Goal: Task Accomplishment & Management: Complete application form

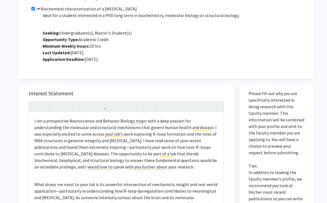
scroll to position [545, 0]
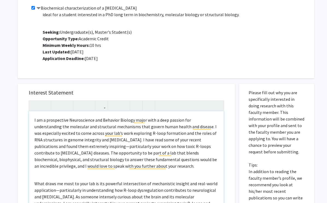
click at [115, 141] on p "I am a prospective Neuroscience and Behavior Biology major with a deep passion …" at bounding box center [126, 142] width 184 height 52
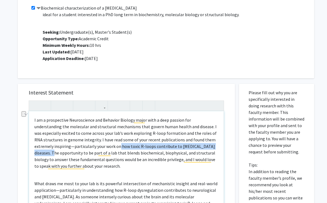
drag, startPoint x: 189, startPoint y: 147, endPoint x: 79, endPoint y: 148, distance: 110.4
click at [79, 148] on p "I am a prospective Neuroscience and Behavior Biology major with a deep passion …" at bounding box center [126, 142] width 184 height 52
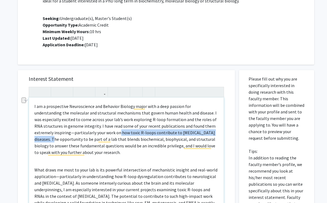
scroll to position [559, 0]
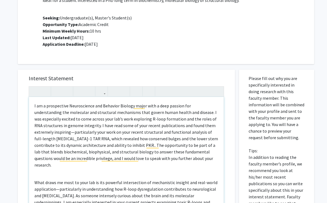
click at [82, 133] on p "I am a prospective Neuroscience and Behavior Biology major with a deep passion …" at bounding box center [126, 135] width 184 height 66
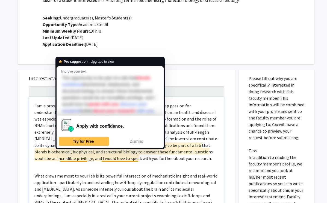
click at [189, 121] on p "I am a prospective Neuroscience and Behavior Biology major with a deep passion …" at bounding box center [126, 131] width 184 height 59
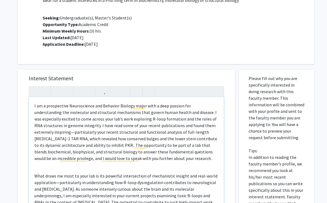
click at [63, 145] on p "I am a prospective Neuroscience and Behavior Biology major with a deep passion …" at bounding box center [126, 131] width 184 height 59
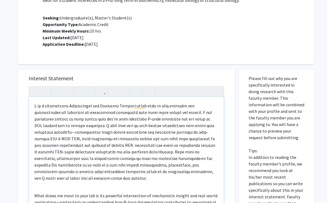
click at [63, 146] on p "To enrich screen reader interactions, please activate Accessibility in Grammarl…" at bounding box center [126, 141] width 184 height 79
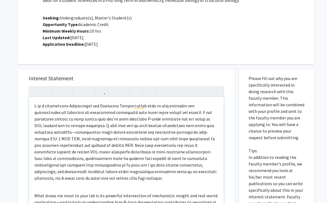
click at [93, 145] on p "To enrich screen reader interactions, please activate Accessibility in Grammarl…" at bounding box center [126, 141] width 184 height 79
click at [217, 126] on p "To enrich screen reader interactions, please activate Accessibility in Grammarl…" at bounding box center [126, 141] width 184 height 79
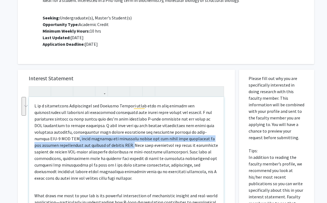
drag, startPoint x: 62, startPoint y: 145, endPoint x: 189, endPoint y: 131, distance: 128.7
click at [189, 131] on p "To enrich screen reader interactions, please activate Accessibility in Grammarl…" at bounding box center [126, 141] width 184 height 79
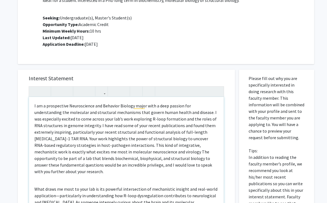
click at [193, 132] on p "I am a prospective Neuroscience and Behavior Biology major with a deep passion …" at bounding box center [126, 138] width 184 height 72
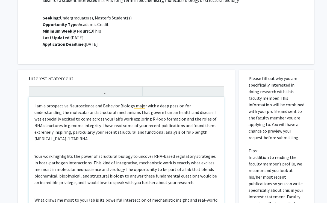
click at [195, 133] on p "I am a prospective Neuroscience and Behavior Biology major with a deep passion …" at bounding box center [126, 121] width 184 height 39
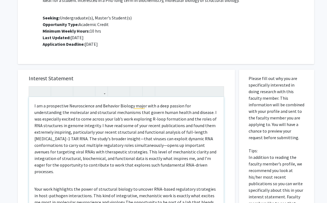
click at [65, 141] on p "I am a prospective Neuroscience and Behavior Biology major with a deep passion …" at bounding box center [126, 138] width 184 height 72
click at [75, 144] on p "I am a prospective Neuroscience and Behavior Biology major with a deep passion …" at bounding box center [126, 138] width 184 height 72
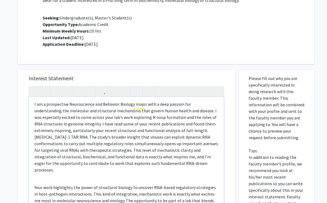
scroll to position [2, 0]
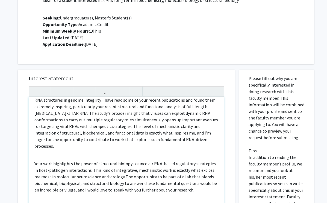
click at [77, 134] on p "I am a prospective Neuroscience and Behavior Biology major with a deep passion …" at bounding box center [126, 113] width 184 height 72
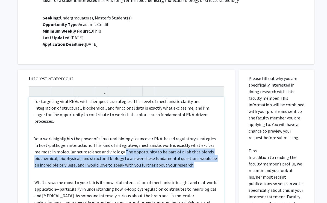
drag, startPoint x: 192, startPoint y: 158, endPoint x: 118, endPoint y: 144, distance: 75.9
click at [118, 144] on p "Your work highlights the power of structural biology to uncover RNA-based regul…" at bounding box center [126, 151] width 184 height 33
copy p "The opportunity to be part of a lab that blends biochemical, biophysical, and s…"
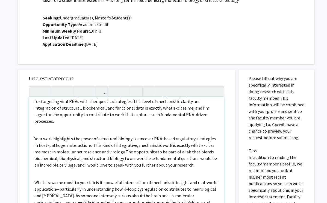
click at [118, 115] on p "I am a prospective Neuroscience and Behavior Biology major with a deep passion …" at bounding box center [126, 88] width 184 height 72
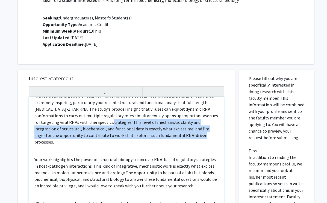
drag, startPoint x: 119, startPoint y: 138, endPoint x: 54, endPoint y: 123, distance: 66.2
click at [54, 123] on p "I am a prospective Neuroscience and Behavior Biology major with a deep passion …" at bounding box center [126, 109] width 184 height 72
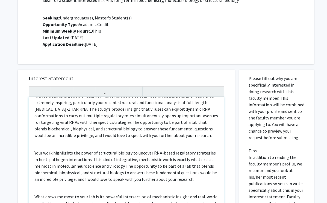
click at [53, 122] on p "I am a prospective Neuroscience and Behavior Biology major with a deep passion …" at bounding box center [126, 106] width 184 height 66
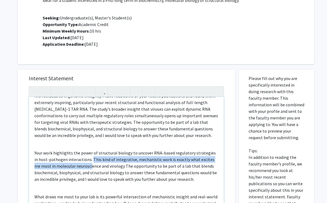
drag, startPoint x: 86, startPoint y: 159, endPoint x: 85, endPoint y: 165, distance: 6.6
click at [85, 165] on p "Your work highlights the power of structural biology to uncover RNA-based regul…" at bounding box center [126, 165] width 184 height 33
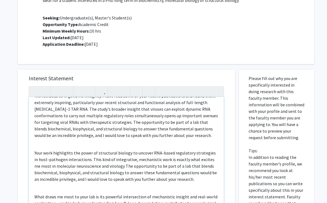
click at [89, 166] on p "Your work highlights the power of structural biology to uncover RNA-based regul…" at bounding box center [126, 165] width 184 height 33
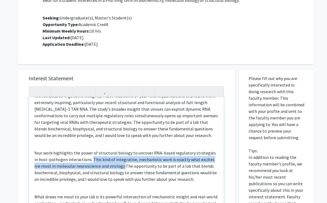
drag, startPoint x: 117, startPoint y: 166, endPoint x: 86, endPoint y: 160, distance: 32.0
click at [86, 160] on p "Your work highlights the power of structural biology to uncover RNA-based regul…" at bounding box center [126, 165] width 184 height 33
copy p "This kind of integrative, mechanistic work is exactly what excites me most in m…"
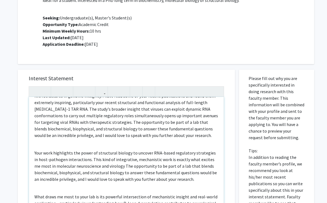
click at [55, 122] on p "I am a prospective Neuroscience and Behavior Biology major with a deep passion …" at bounding box center [126, 106] width 184 height 66
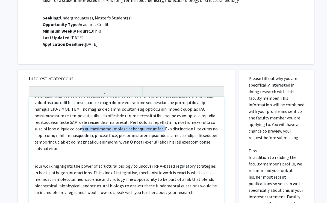
drag, startPoint x: 84, startPoint y: 129, endPoint x: 184, endPoint y: 118, distance: 100.9
click at [184, 118] on p "To enrich screen reader interactions, please activate Accessibility in Grammarl…" at bounding box center [126, 112] width 184 height 79
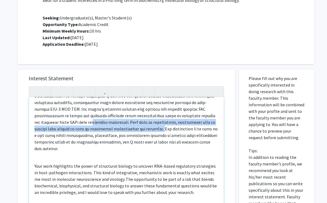
click at [84, 127] on p "To enrich screen reader interactions, please activate Accessibility in Grammarl…" at bounding box center [126, 112] width 184 height 79
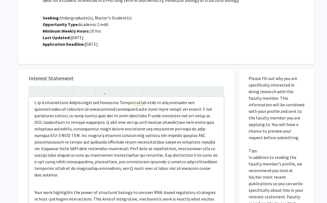
scroll to position [0, 0]
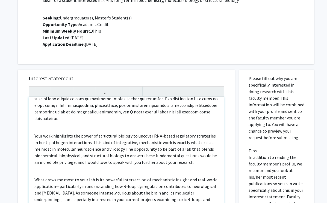
click at [87, 136] on p "Your work highlights the power of structural biology to uncover RNA-based regul…" at bounding box center [126, 148] width 184 height 33
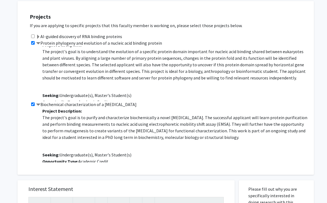
scroll to position [446, 0]
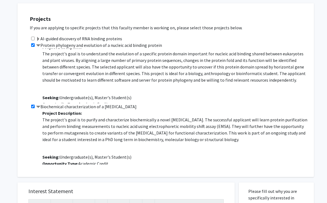
click at [127, 65] on p "The project's goal is to understand the evolution of a specific protein domain …" at bounding box center [175, 66] width 266 height 33
copy p
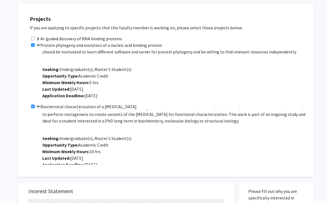
scroll to position [7, 0]
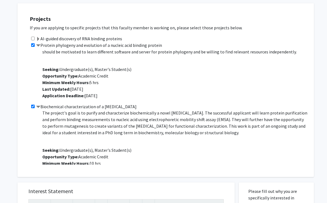
click at [99, 122] on p "The project's goal is to purify and characterize biochemically a novel viral pr…" at bounding box center [175, 122] width 266 height 26
copy p
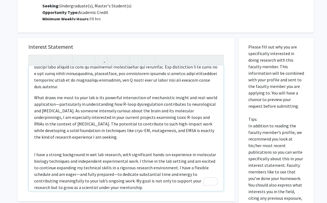
scroll to position [57, 0]
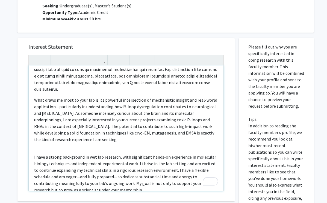
click at [109, 120] on p "What draws me most to your lab is its powerful intersection of mechanistic insi…" at bounding box center [126, 119] width 184 height 46
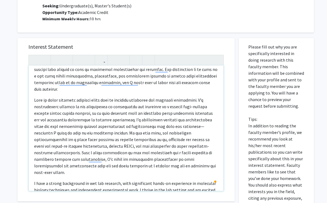
click at [58, 180] on p "To enrich screen reader interactions, please activate Accessibility in Grammarl…" at bounding box center [126, 199] width 184 height 39
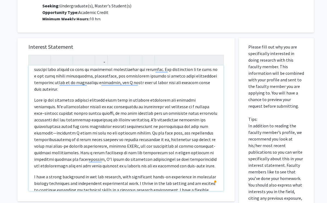
click at [183, 173] on p "To enrich screen reader interactions, please activate Accessibility in Grammarl…" at bounding box center [126, 192] width 184 height 39
drag, startPoint x: 92, startPoint y: 126, endPoint x: 95, endPoint y: 122, distance: 4.3
click at [92, 173] on p "To enrich screen reader interactions, please activate Accessibility in Grammarl…" at bounding box center [126, 192] width 184 height 39
click at [190, 173] on p "To enrich screen reader interactions, please activate Accessibility in Grammarl…" at bounding box center [126, 192] width 184 height 39
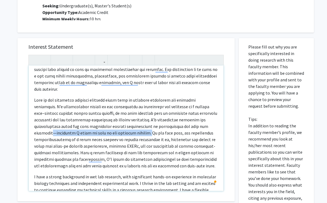
drag, startPoint x: 91, startPoint y: 127, endPoint x: 179, endPoint y: 117, distance: 88.6
click at [179, 173] on p "To enrich screen reader interactions, please activate Accessibility in Grammarl…" at bounding box center [126, 192] width 184 height 39
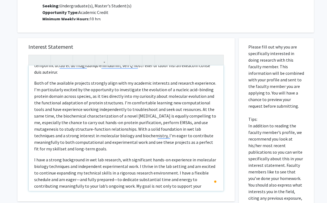
scroll to position [76, 0]
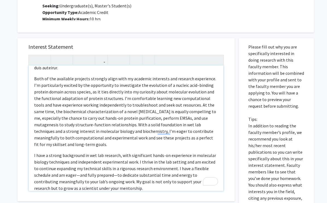
click at [166, 173] on p "I have a strong background in wet lab research, with significant hands-on exper…" at bounding box center [126, 171] width 184 height 39
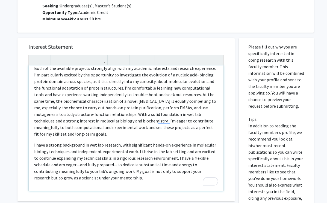
scroll to position [92, 0]
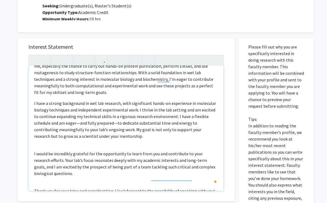
click at [168, 153] on p "I would be incredibly grateful for the opportunity to learn from you and contri…" at bounding box center [126, 163] width 184 height 26
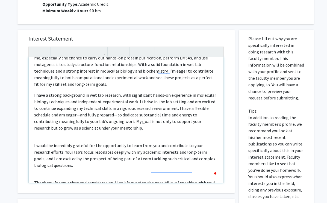
click at [133, 179] on p "Thank you for your time and consideration. I look forward to the possibility of…" at bounding box center [126, 182] width 184 height 7
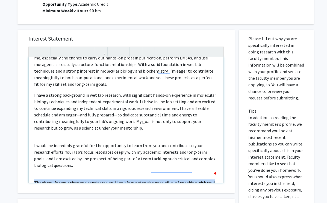
click at [133, 179] on p "Thank you for your time and consideration. I look forward to the possibility of…" at bounding box center [126, 182] width 184 height 7
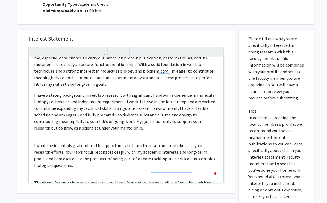
click at [134, 157] on div "Both of the available projects strongly align with my academic interests and re…" at bounding box center [126, 119] width 195 height 125
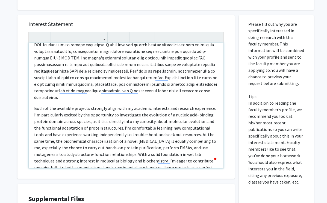
scroll to position [30, 0]
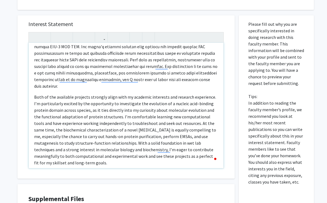
click at [37, 170] on p "Both of the available projects strongly align with my academic interests and re…" at bounding box center [126, 189] width 184 height 39
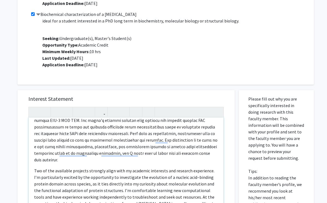
scroll to position [53, 0]
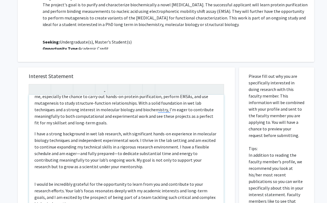
click at [99, 140] on p "I have a strong background in wet lab research, with significant hands-on exper…" at bounding box center [126, 149] width 184 height 39
click at [63, 141] on p "I have a strong background in wet lab research, with significant hands-on exper…" at bounding box center [126, 149] width 184 height 39
click at [113, 150] on p "I have a strong background in wet lab research, with significant hands-on exper…" at bounding box center [126, 149] width 184 height 39
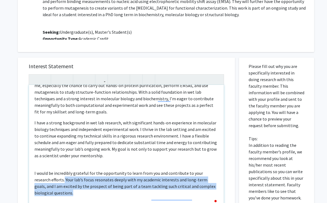
drag, startPoint x: 71, startPoint y: 179, endPoint x: 47, endPoint y: 167, distance: 26.0
click at [47, 169] on p "I would be incredibly grateful for the opportunity to learn from you and contri…" at bounding box center [126, 182] width 184 height 26
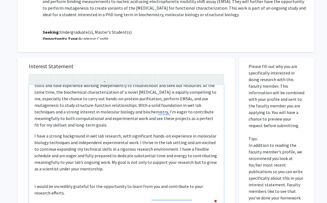
click at [33, 171] on div "Two of the available projects strongly align with my academic interests and res…" at bounding box center [126, 147] width 195 height 125
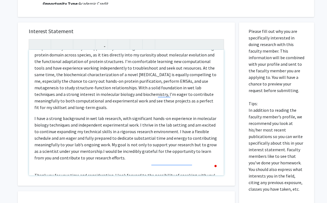
click at [66, 155] on div "Two of the available projects strongly align with my academic interests and res…" at bounding box center [126, 112] width 195 height 125
type textarea "<p>I am a prospective Neuroscience and Behavior Biology major with a deep passi…"
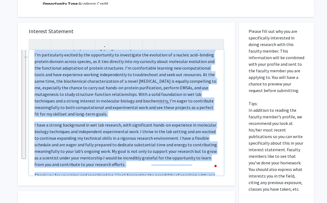
copy div "I am a prospective Neuroscience and Behavior Biology major with a deep passion …"
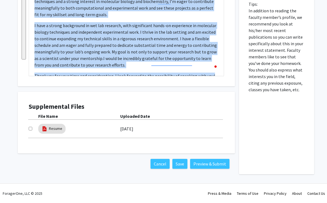
click at [31, 127] on input "checkbox" at bounding box center [31, 129] width 4 height 4
checkbox input "true"
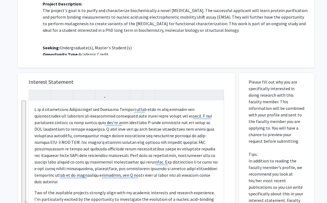
click at [144, 76] on div "Interest Statement Two of the available projects strongly align with my academi…" at bounding box center [126, 154] width 206 height 163
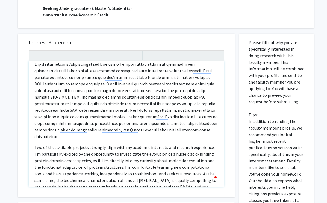
scroll to position [6, 0]
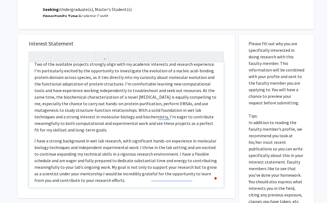
click at [113, 188] on p "I have a strong background in wet lab research, with significant hands-on exper…" at bounding box center [126, 191] width 184 height 7
click at [122, 188] on p "I have a strong background in wet lab research, with significant hands-on exper…" at bounding box center [126, 191] width 184 height 7
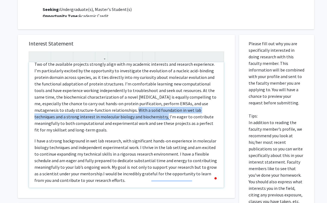
drag, startPoint x: 107, startPoint y: 110, endPoint x: 96, endPoint y: 102, distance: 13.5
click at [96, 137] on p "Two of the available projects strongly align with my academic interests and res…" at bounding box center [126, 160] width 184 height 46
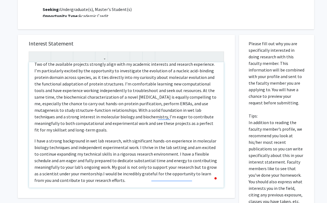
scroll to position [87, 0]
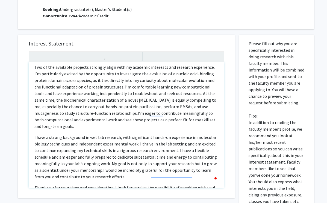
type textarea "<p>I am a prospective Neuroscience and Behavior Biology major with a deep passi…"
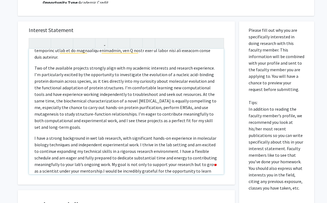
scroll to position [69, 0]
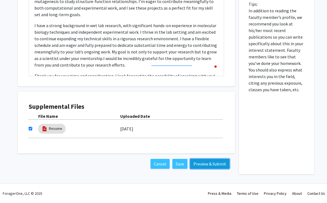
click at [199, 165] on button "Preview & Submit" at bounding box center [209, 164] width 39 height 10
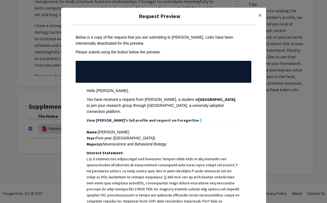
click at [210, 54] on div "Please submit using the button below the preview." at bounding box center [164, 52] width 176 height 6
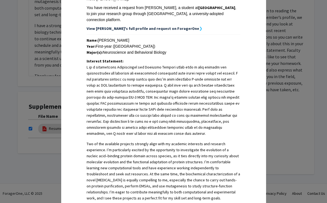
click at [160, 26] on strong "View Anvi's full profile and request on ForagerOne" at bounding box center [143, 28] width 113 height 5
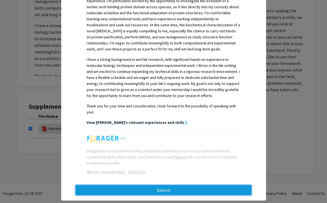
click at [137, 185] on button "Submit" at bounding box center [164, 190] width 176 height 10
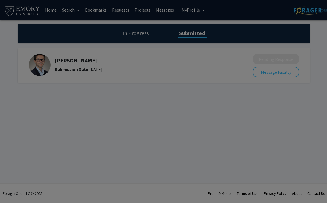
click at [148, 84] on div at bounding box center [163, 101] width 327 height 203
click at [130, 41] on div at bounding box center [163, 101] width 327 height 203
click at [140, 32] on div at bounding box center [163, 101] width 327 height 203
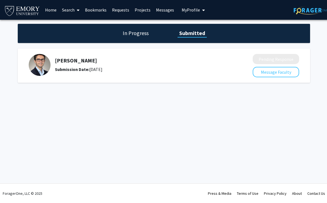
click at [38, 93] on div "In Progress Submitted Charles Bou-Nader Submission Date: August 27, 2025 Pendin…" at bounding box center [164, 59] width 328 height 78
click at [139, 31] on h1 "In Progress" at bounding box center [135, 33] width 29 height 8
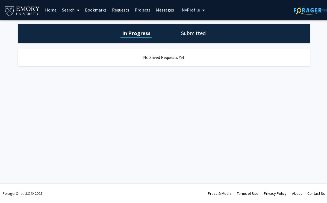
click at [188, 33] on h1 "Submitted" at bounding box center [194, 33] width 28 height 8
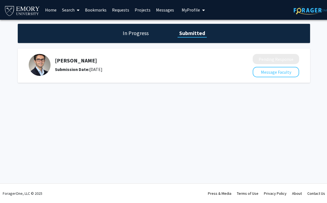
click at [113, 101] on div "Skip navigation Home Search Bookmarks Requests Projects Messages My Profile Anv…" at bounding box center [164, 101] width 328 height 203
click at [265, 72] on button "Message Faculty" at bounding box center [276, 72] width 46 height 10
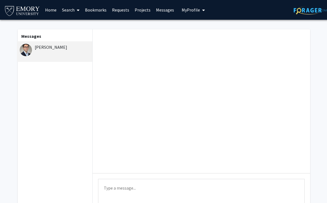
click at [118, 10] on link "Requests" at bounding box center [120, 9] width 23 height 19
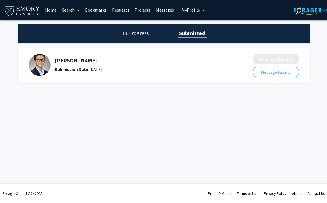
click at [96, 93] on div "In Progress Submitted Charles Bou-Nader Submission Date: August 27, 2025 Pendin…" at bounding box center [164, 59] width 328 height 78
click at [102, 7] on link "Bookmarks" at bounding box center [95, 9] width 27 height 19
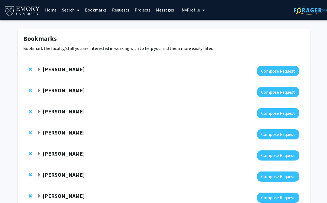
click at [39, 71] on span "Expand Charles Bou-Nader Bookmark" at bounding box center [39, 69] width 4 height 4
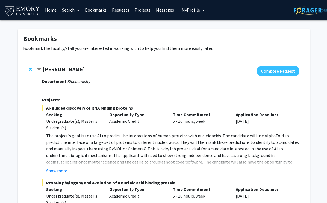
click at [39, 71] on span "Contract Charles Bou-Nader Bookmark" at bounding box center [39, 69] width 4 height 4
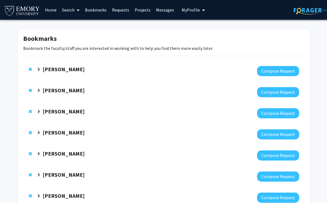
click at [39, 92] on span "Expand Daniela Buccella Bookmark" at bounding box center [39, 90] width 4 height 4
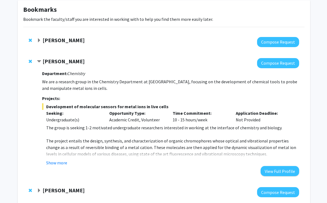
scroll to position [38, 0]
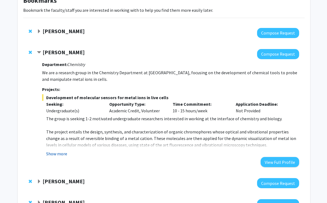
click at [56, 154] on button "Show more" at bounding box center [56, 153] width 21 height 7
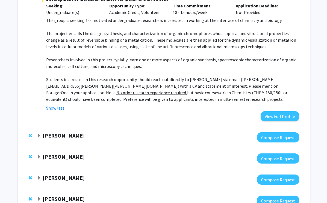
scroll to position [138, 0]
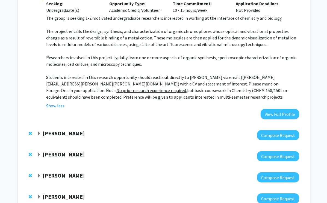
click at [58, 134] on strong "Suk Yoon" at bounding box center [64, 133] width 42 height 7
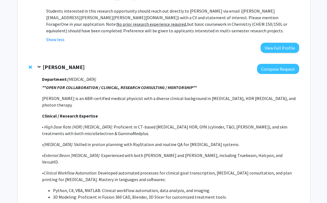
scroll to position [189, 0]
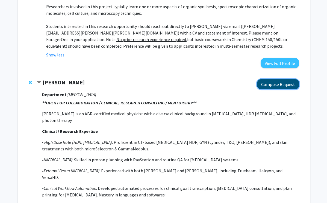
click at [263, 85] on button "Compose Request" at bounding box center [278, 84] width 42 height 10
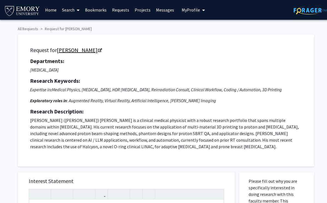
click at [98, 51] on icon "Opens in a new tab" at bounding box center [100, 51] width 4 height 4
click at [139, 10] on link "Projects" at bounding box center [142, 9] width 21 height 19
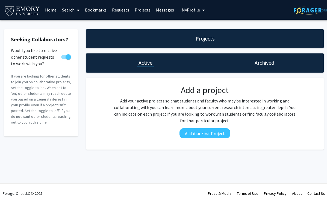
click at [101, 7] on link "Bookmarks" at bounding box center [95, 9] width 27 height 19
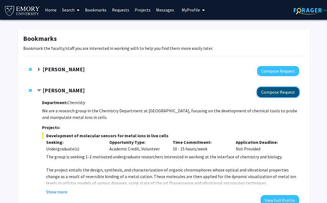
click at [265, 95] on button "Compose Request" at bounding box center [278, 92] width 42 height 10
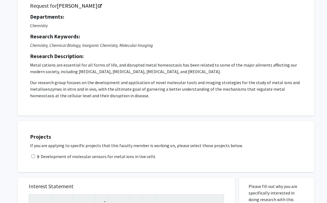
scroll to position [43, 0]
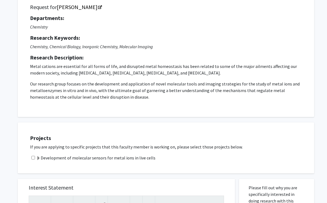
click at [33, 156] on input "checkbox" at bounding box center [33, 158] width 4 height 4
checkbox input "true"
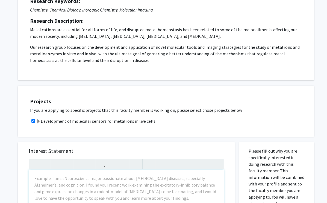
scroll to position [0, 0]
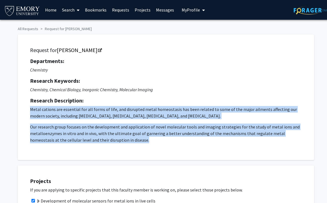
drag, startPoint x: 125, startPoint y: 142, endPoint x: 12, endPoint y: 106, distance: 118.8
copy p "Metal cations are essential for all forms of life, and disrupted metal homeosta…"
click at [98, 49] on icon "Opens in a new tab" at bounding box center [100, 51] width 4 height 4
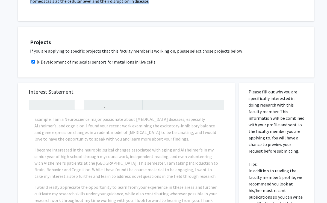
scroll to position [145, 0]
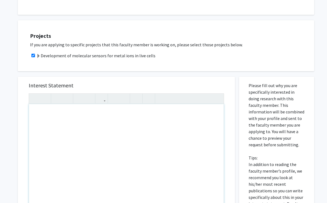
click at [81, 124] on div "To enrich screen reader interactions, please activate Accessibility in Grammarl…" at bounding box center [126, 166] width 195 height 125
paste div "To enrich screen reader interactions, please activate Accessibility in Grammarl…"
type textarea "<p>I’m a prospective Neuroscience and Behavior Biology major with extensive wet…"
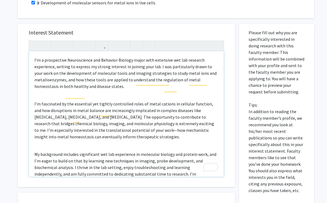
scroll to position [0, 0]
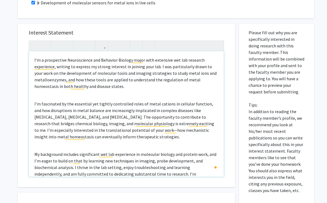
click at [103, 88] on p "I’m a prospective Neuroscience and Behavior Biology major with extensive wet la…" at bounding box center [126, 73] width 184 height 33
click at [101, 92] on div "I’m a prospective Neuroscience and Behavior Biology major with extensive wet la…" at bounding box center [126, 113] width 195 height 125
click at [132, 131] on p "I’m fascinated by the essential yet tightly controlled roles of metal cations i…" at bounding box center [126, 119] width 184 height 39
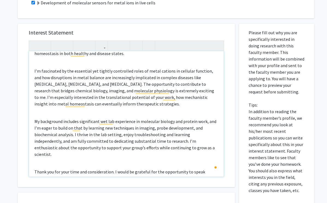
scroll to position [36, 0]
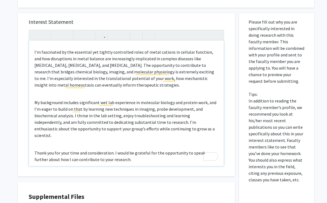
click at [204, 130] on p "My background includes significant wet lab experience in molecular biology and …" at bounding box center [126, 118] width 184 height 39
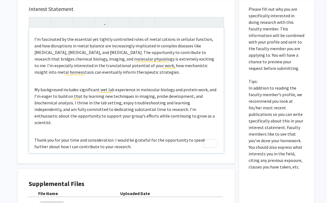
click at [204, 136] on p "Thank you for your time and consideration. I would be grateful for the opportun…" at bounding box center [126, 142] width 184 height 13
click at [203, 126] on div "I’m a prospective Neuroscience and Behavior Biology major with extensive wet la…" at bounding box center [126, 90] width 195 height 125
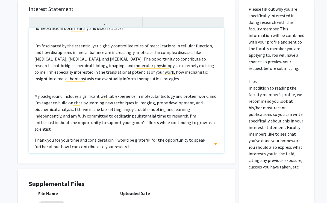
click at [164, 91] on div "I’m a prospective Neuroscience and Behavior Biology major with extensive wet la…" at bounding box center [126, 90] width 195 height 125
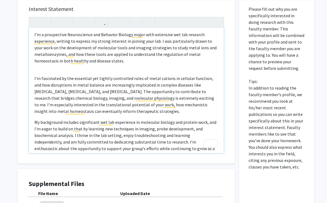
click at [147, 79] on p "I’m fascinated by the essential yet tightly controlled roles of metal cations i…" at bounding box center [126, 94] width 184 height 39
click at [147, 71] on div "I’m a prospective Neuroscience and Behavior Biology major with extensive wet la…" at bounding box center [126, 90] width 195 height 125
type textarea "<p>I’m a prospective Neuroscience and Behavior Biology major with extensive wet…"
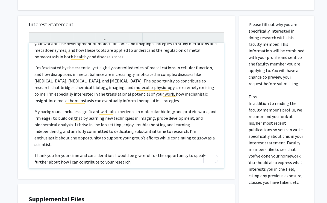
click at [128, 157] on p "Thank you for your time and consideration. I would be grateful for the opportun…" at bounding box center [126, 158] width 184 height 13
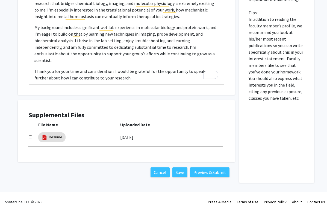
click at [30, 136] on input "checkbox" at bounding box center [31, 137] width 4 height 4
checkbox input "true"
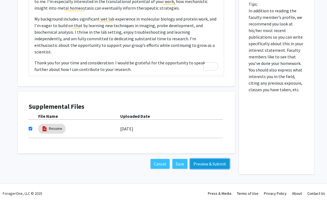
click at [205, 165] on button "Preview & Submit" at bounding box center [209, 164] width 39 height 10
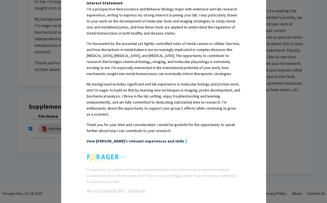
scroll to position [174, 0]
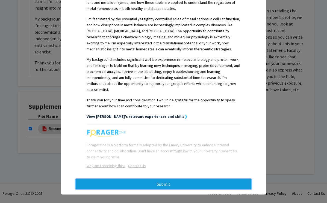
click at [157, 179] on button "Submit" at bounding box center [164, 184] width 176 height 10
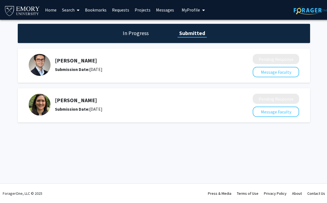
click at [99, 10] on link "Bookmarks" at bounding box center [95, 9] width 27 height 19
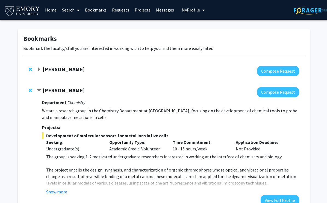
click at [31, 90] on span "Remove Daniela Buccella from bookmarks" at bounding box center [30, 90] width 3 height 4
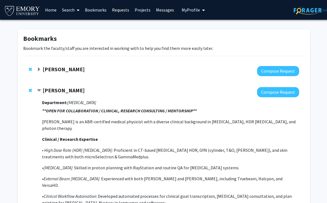
click at [40, 89] on span "Contract Suk Yoon Bookmark" at bounding box center [39, 90] width 4 height 4
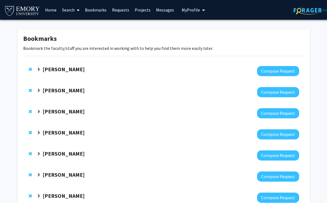
click at [117, 10] on link "Requests" at bounding box center [120, 9] width 23 height 19
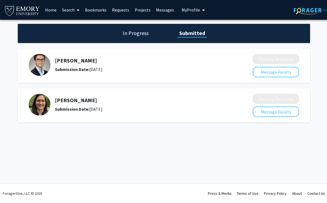
click at [79, 98] on h5 "Daniela Buccella" at bounding box center [139, 100] width 169 height 7
click at [44, 107] on img at bounding box center [40, 104] width 22 height 22
click at [69, 112] on div "Daniela Buccella Submission Date: August 27, 2025" at bounding box center [137, 104] width 217 height 22
click at [69, 101] on h5 "Daniela Buccella" at bounding box center [139, 100] width 169 height 7
click at [68, 12] on link "Search" at bounding box center [70, 9] width 23 height 19
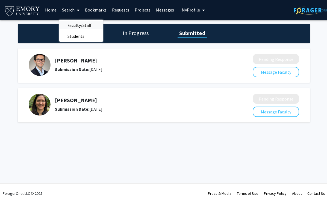
click at [72, 24] on span "Faculty/Staff" at bounding box center [79, 25] width 40 height 11
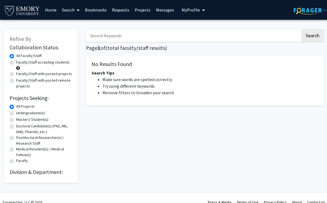
click at [97, 37] on input "Search Keywords" at bounding box center [193, 35] width 215 height 13
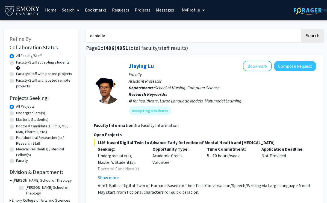
click at [302, 29] on button "Search" at bounding box center [313, 35] width 22 height 13
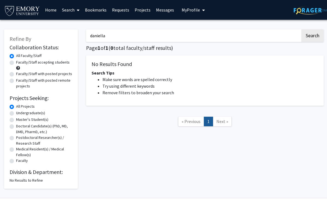
click at [118, 37] on input "daniella" at bounding box center [193, 35] width 215 height 13
type input "daniela"
click at [302, 29] on button "Search" at bounding box center [313, 35] width 22 height 13
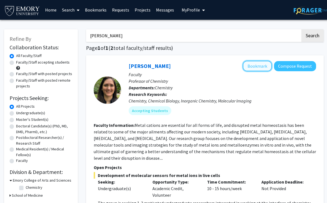
click at [255, 63] on button "Bookmark" at bounding box center [257, 66] width 29 height 10
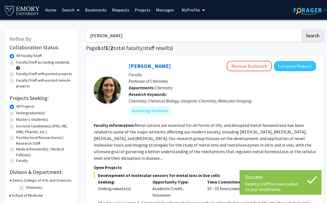
click at [180, 37] on input "daniela" at bounding box center [193, 35] width 215 height 13
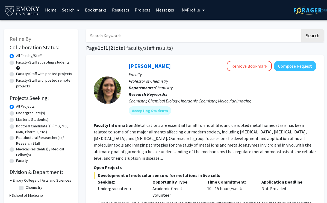
click at [114, 9] on link "Requests" at bounding box center [120, 9] width 23 height 19
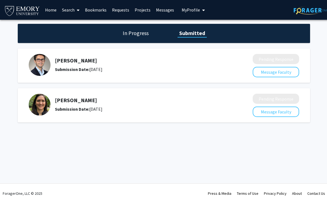
click at [92, 37] on div "In Progress Submitted" at bounding box center [164, 33] width 293 height 19
click at [92, 31] on div "In Progress Submitted" at bounding box center [164, 33] width 293 height 19
click at [88, 13] on link "Bookmarks" at bounding box center [95, 9] width 27 height 19
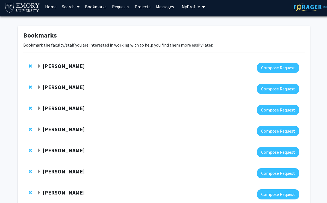
scroll to position [4, 0]
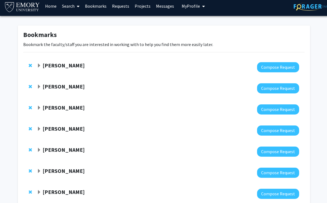
click at [37, 88] on span "Expand Suk Yoon Bookmark" at bounding box center [39, 86] width 4 height 4
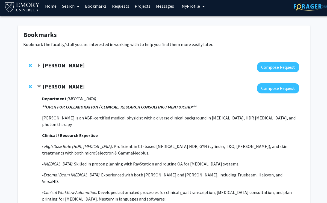
scroll to position [0, 0]
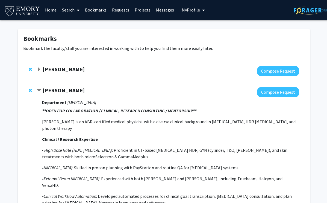
click at [37, 88] on span "Contract Suk Yoon Bookmark" at bounding box center [39, 90] width 4 height 4
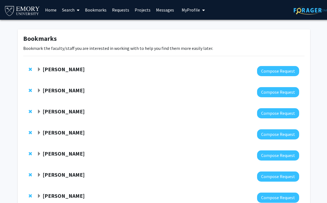
click at [37, 88] on span "Expand Suk Yoon Bookmark" at bounding box center [39, 90] width 4 height 4
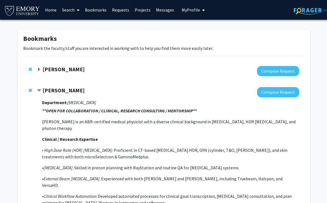
click at [86, 147] on em "• High Dose Rate (HDR) Brachytherapy" at bounding box center [77, 149] width 70 height 5
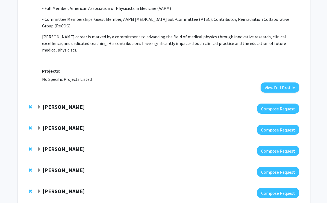
scroll to position [506, 0]
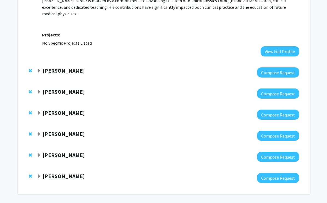
click at [30, 174] on span "Remove Daniela Buccella from bookmarks" at bounding box center [30, 176] width 3 height 4
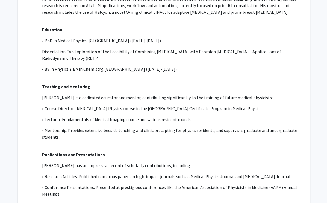
scroll to position [0, 0]
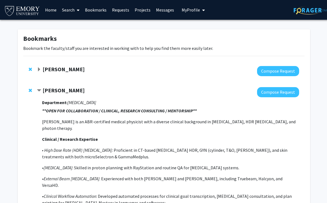
click at [30, 69] on span "Remove Charles Bou-Nader from bookmarks" at bounding box center [30, 69] width 3 height 4
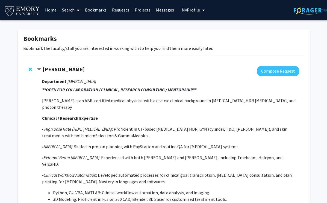
click at [39, 69] on span "Contract Suk Yoon Bookmark" at bounding box center [39, 69] width 4 height 4
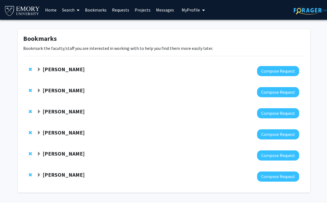
click at [80, 33] on div "Bookmarks Bookmark the faculty/staff you are interested in working with to help…" at bounding box center [164, 110] width 293 height 163
click at [52, 69] on strong "Suk Yoon" at bounding box center [64, 69] width 42 height 7
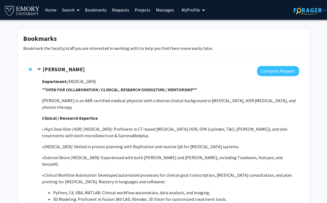
click at [52, 69] on strong "Suk Yoon" at bounding box center [64, 69] width 42 height 7
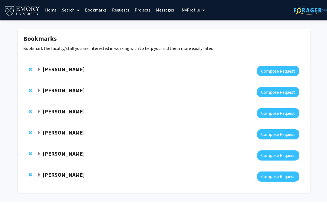
click at [53, 92] on strong "Thomas Gillespie" at bounding box center [64, 90] width 42 height 7
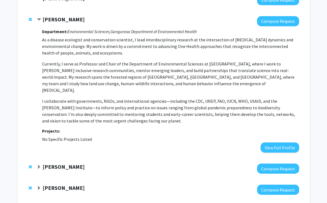
scroll to position [72, 0]
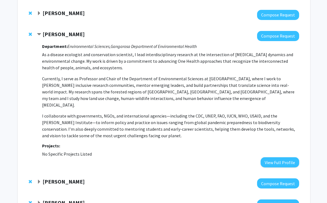
click at [49, 34] on strong "Thomas Gillespie" at bounding box center [64, 34] width 42 height 7
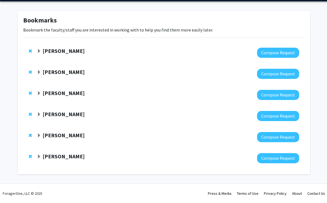
click at [49, 89] on div "Michael Deans Compose Request" at bounding box center [164, 94] width 282 height 21
click at [49, 94] on strong "[PERSON_NAME]" at bounding box center [64, 92] width 42 height 7
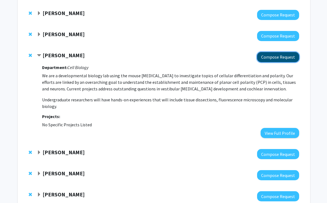
click at [265, 59] on button "Compose Request" at bounding box center [278, 57] width 42 height 10
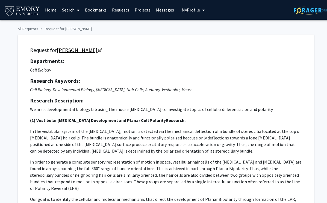
click at [90, 50] on link "[PERSON_NAME]" at bounding box center [79, 49] width 45 height 7
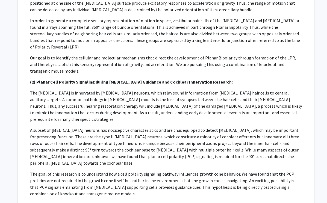
scroll to position [154, 0]
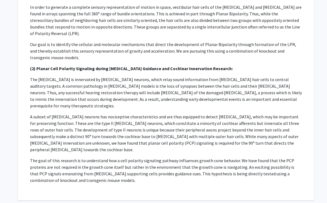
drag, startPoint x: 29, startPoint y: 48, endPoint x: 82, endPoint y: 166, distance: 129.5
click at [82, 166] on div "Request for Michael Deans Departments: Cell Biology Research Keywords: Cell Bio…" at bounding box center [166, 40] width 283 height 306
copy div "Research Description: We are a developmental biology lab using the mouse inner …"
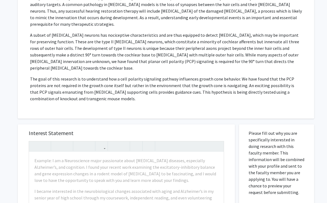
scroll to position [237, 0]
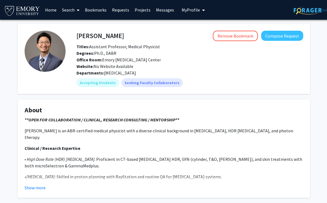
click at [154, 56] on div "Degrees: Ph.D., DABR" at bounding box center [189, 53] width 235 height 7
click at [274, 35] on button "Compose Request" at bounding box center [282, 36] width 42 height 10
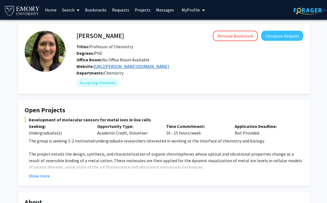
click at [114, 65] on link "https://buccella.emorychem.science" at bounding box center [131, 65] width 75 height 5
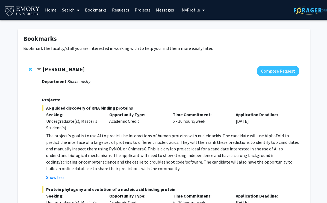
click at [119, 10] on link "Requests" at bounding box center [120, 9] width 23 height 19
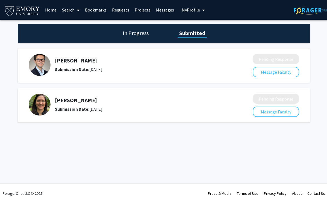
click at [112, 61] on h5 "[PERSON_NAME]" at bounding box center [139, 60] width 169 height 7
drag, startPoint x: 55, startPoint y: 60, endPoint x: 120, endPoint y: 59, distance: 64.8
click at [120, 59] on h5 "[PERSON_NAME]" at bounding box center [139, 60] width 169 height 7
copy h5 "[PERSON_NAME]"
click at [94, 100] on h5 "[PERSON_NAME]" at bounding box center [139, 100] width 169 height 7
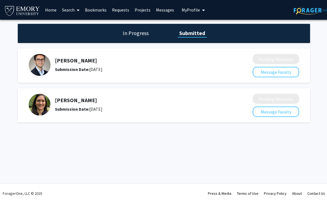
click at [94, 100] on h5 "[PERSON_NAME]" at bounding box center [139, 100] width 169 height 7
copy h5 "[PERSON_NAME]"
click at [122, 59] on h5 "[PERSON_NAME]" at bounding box center [139, 60] width 169 height 7
